Goal: Task Accomplishment & Management: Use online tool/utility

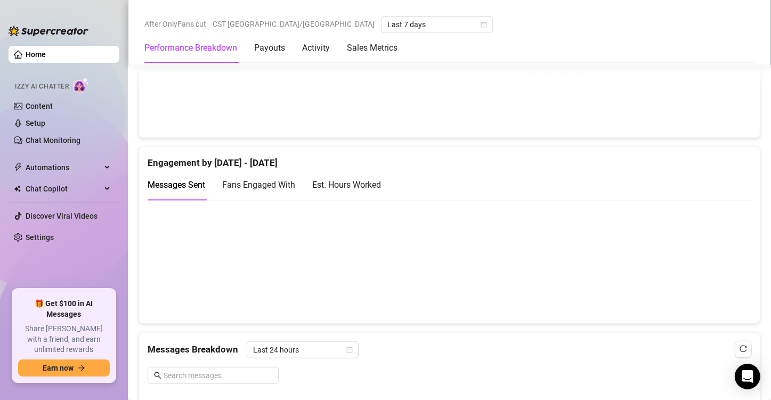
scroll to position [671, 0]
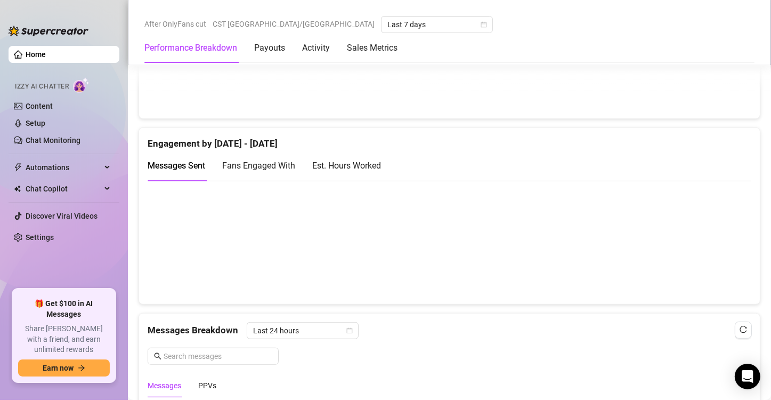
click at [368, 165] on div "Est. Hours Worked" at bounding box center [346, 165] width 69 height 13
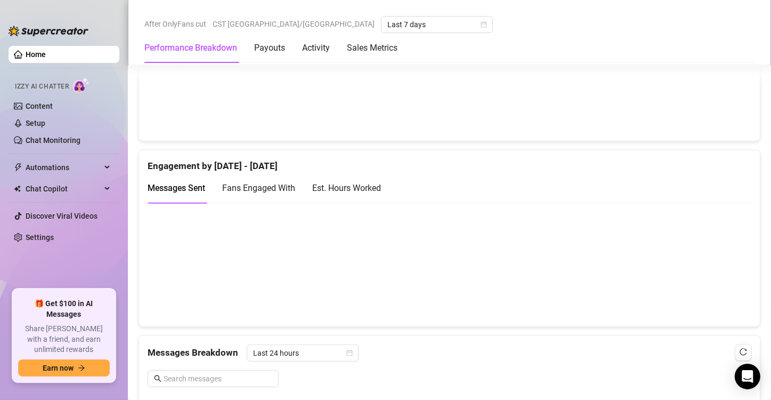
scroll to position [640, 0]
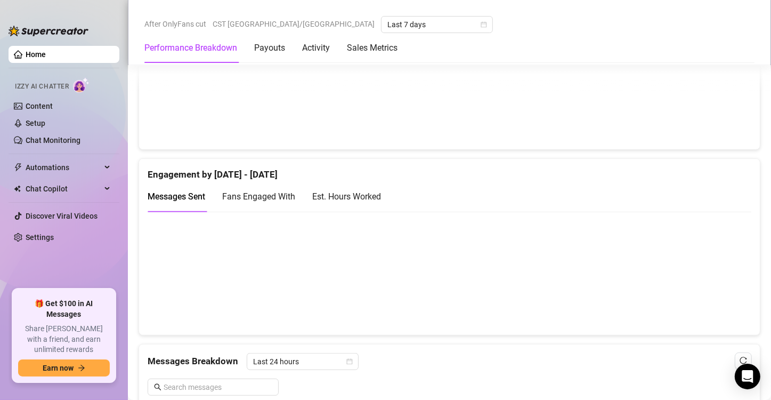
click at [362, 192] on div "Est. Hours Worked" at bounding box center [346, 196] width 69 height 13
